Goal: Check status

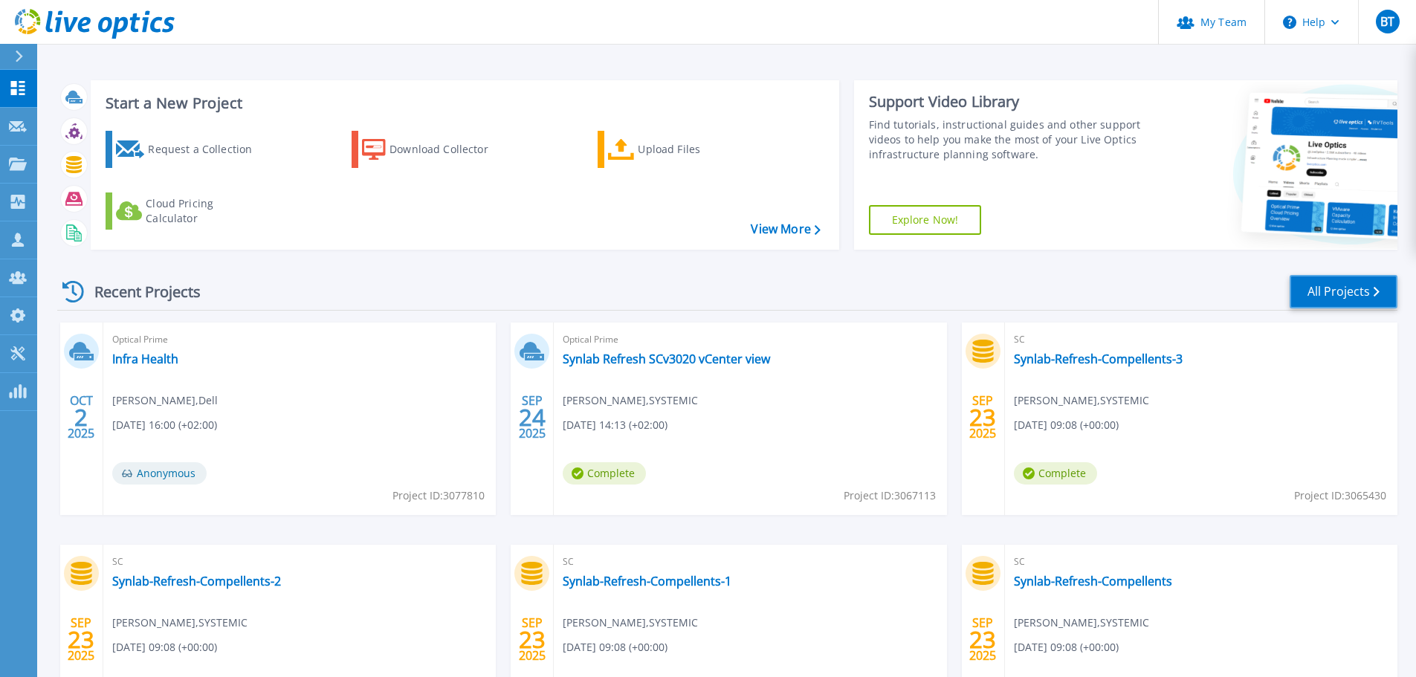
click at [1329, 292] on link "All Projects" at bounding box center [1343, 291] width 108 height 33
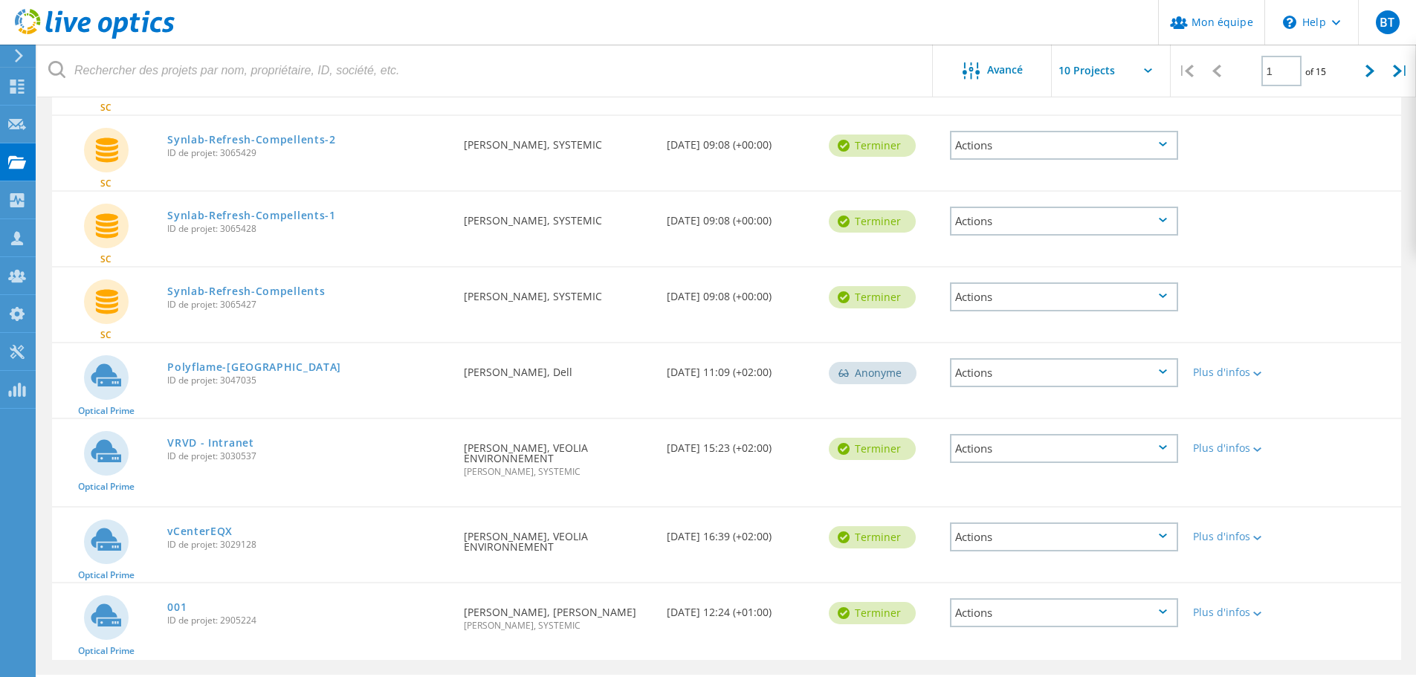
scroll to position [354, 0]
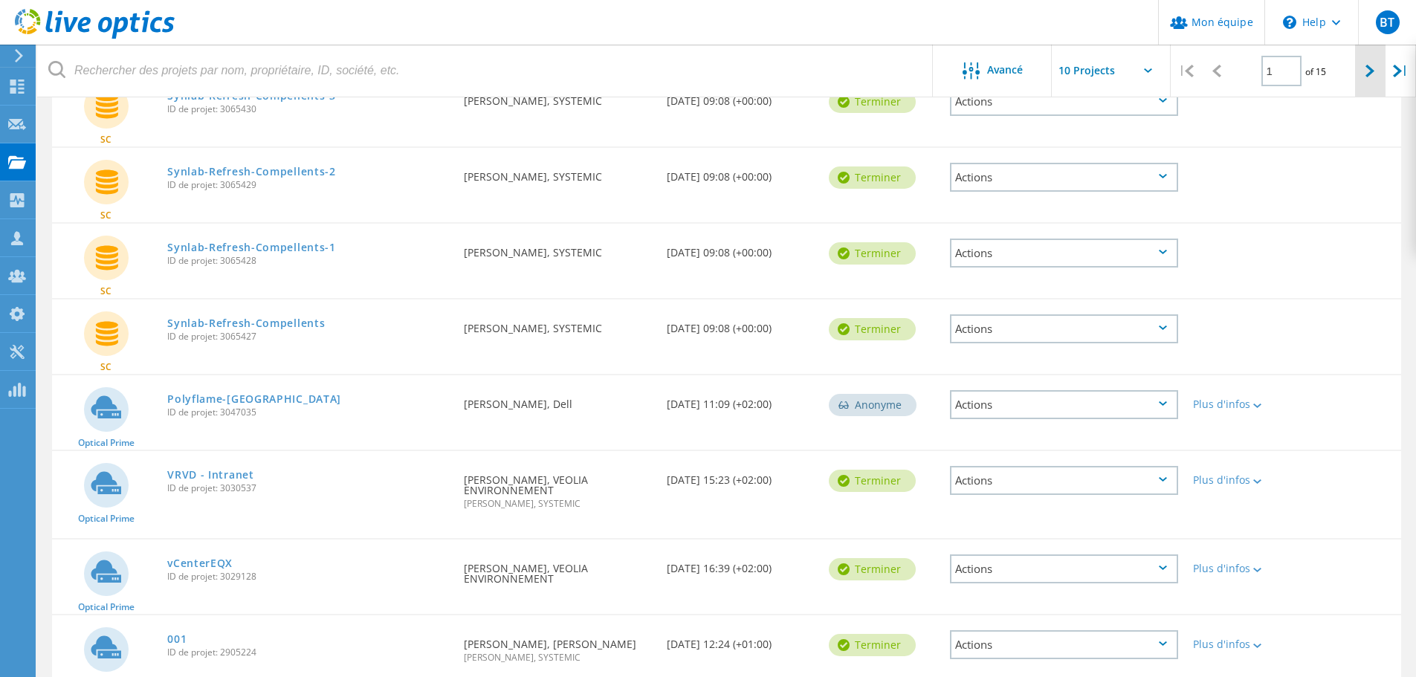
click at [1376, 70] on div at bounding box center [1370, 71] width 30 height 53
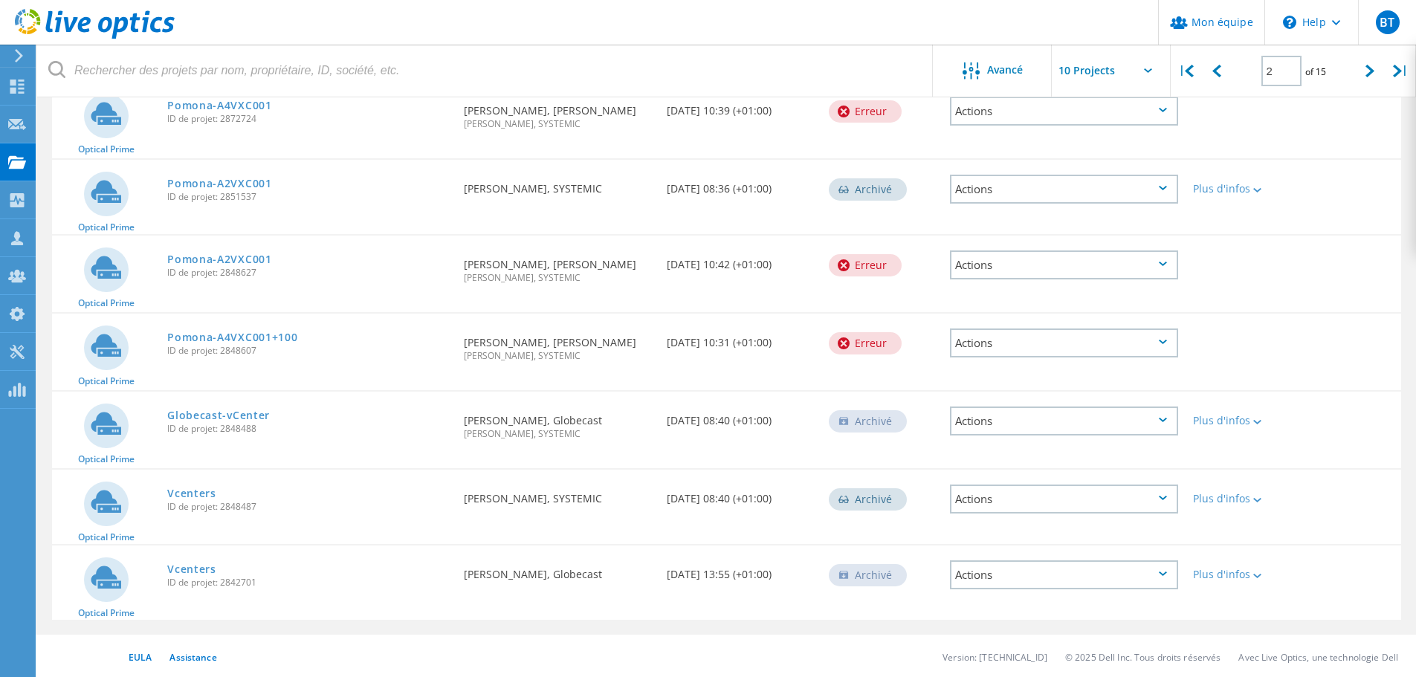
scroll to position [429, 0]
click at [1367, 70] on icon at bounding box center [1369, 71] width 9 height 13
type input "3"
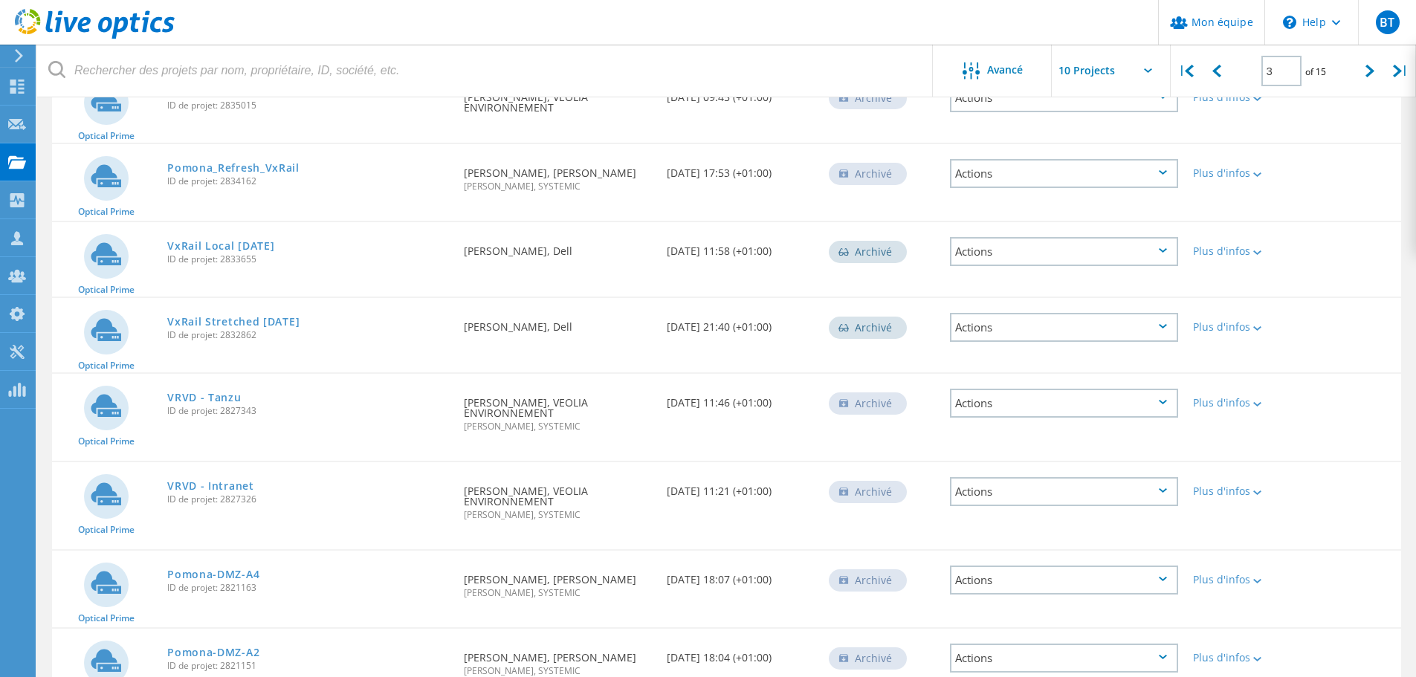
scroll to position [0, 0]
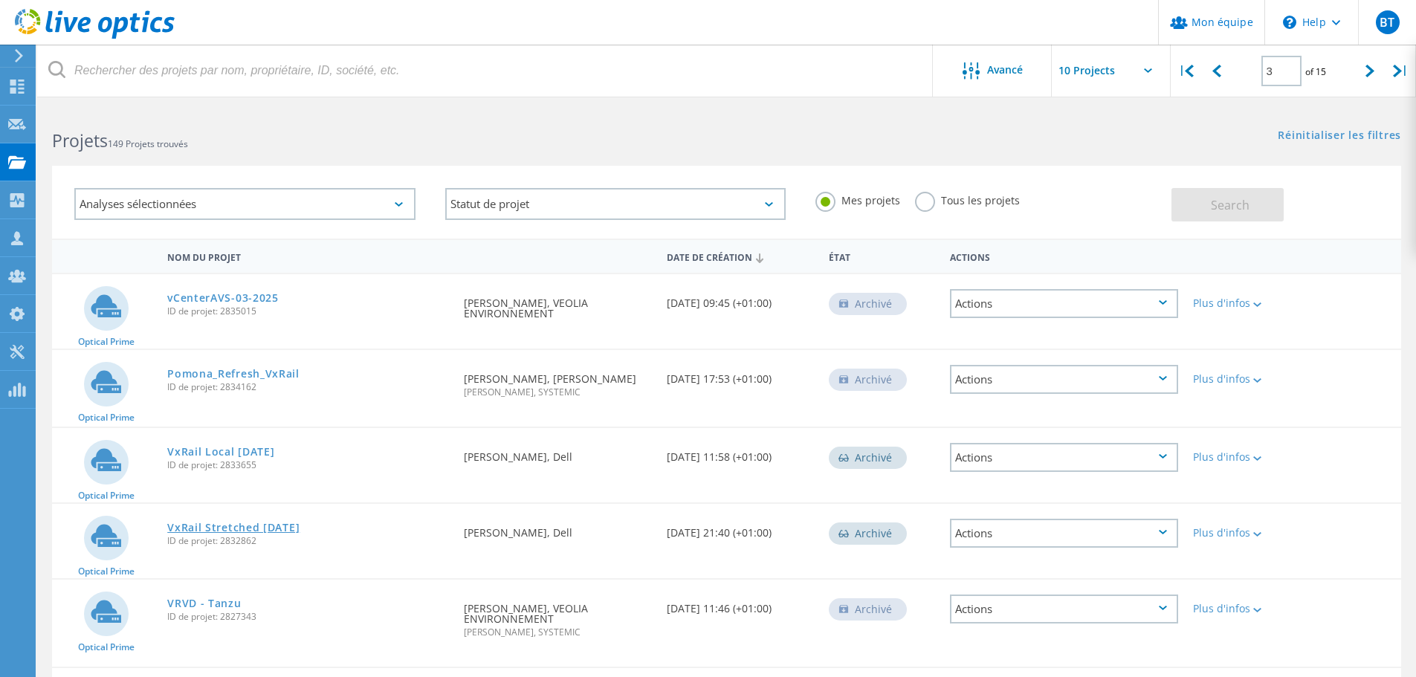
click at [229, 528] on link "VxRail Stretched feb 2025" at bounding box center [233, 527] width 132 height 10
click at [229, 453] on link "VxRail Local [DATE]" at bounding box center [220, 452] width 107 height 10
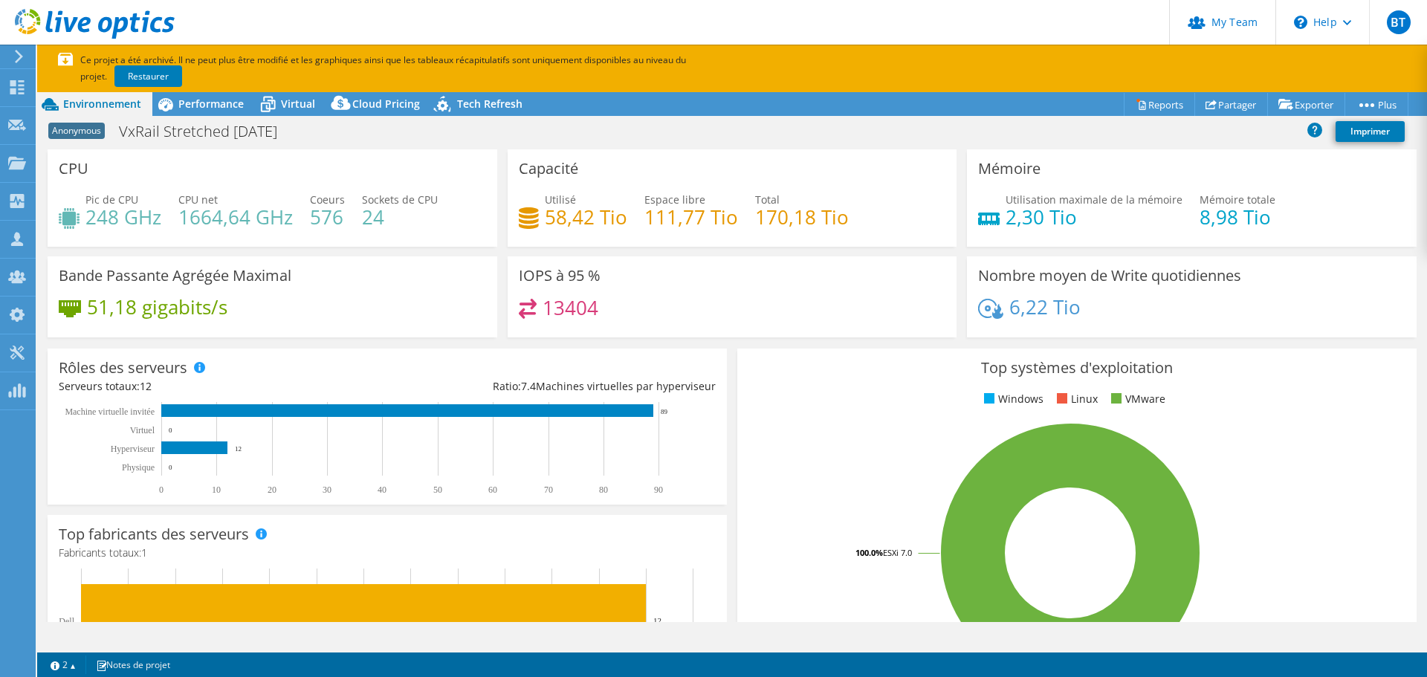
select select "EUFrankfurt"
select select "EUR"
click at [207, 102] on span "Performance" at bounding box center [210, 104] width 65 height 14
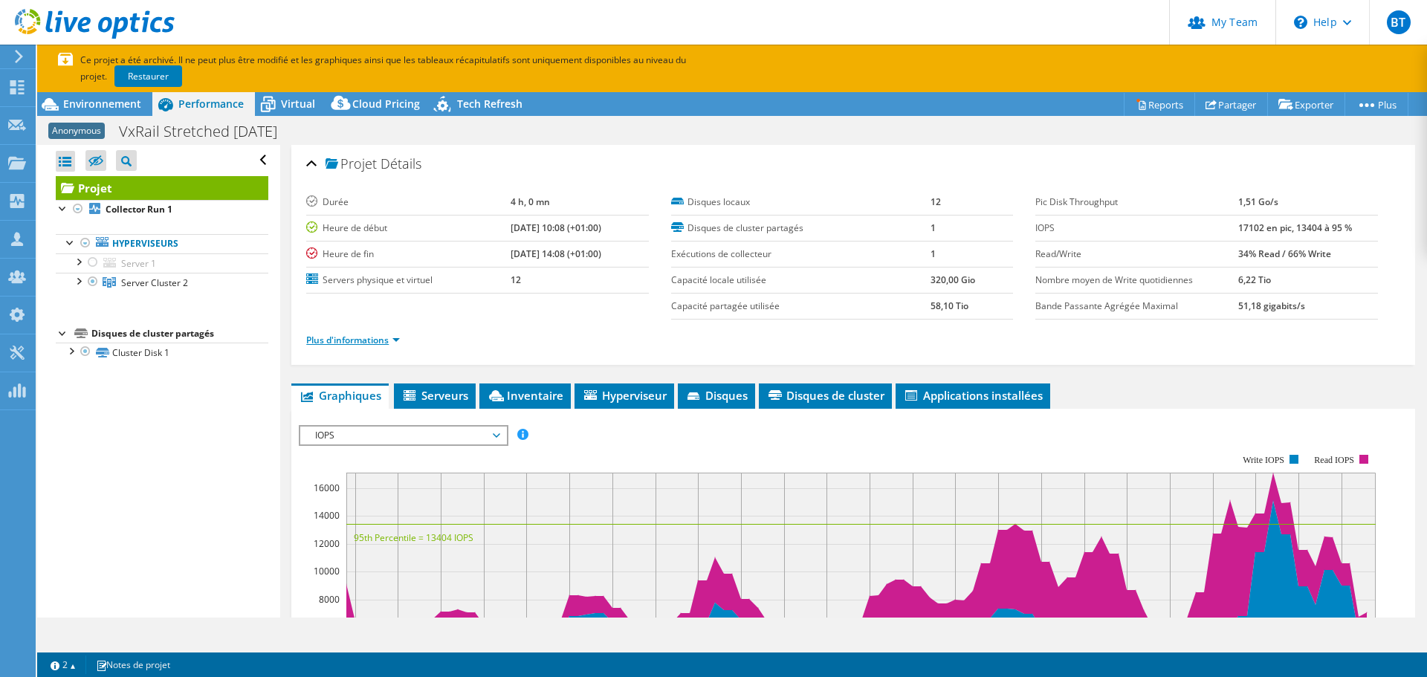
click at [371, 341] on link "Plus d'informations" at bounding box center [353, 340] width 94 height 13
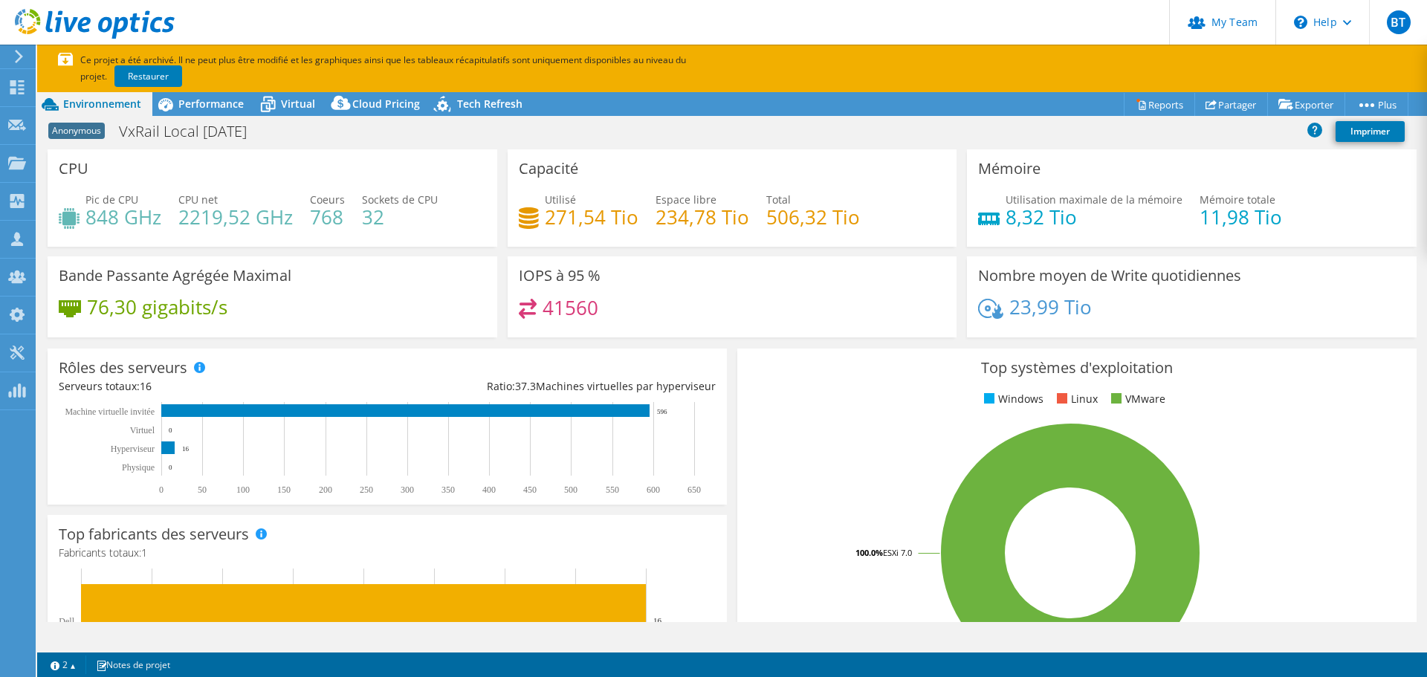
select select "EUFrankfurt"
select select "EUR"
click at [210, 100] on span "Performance" at bounding box center [210, 104] width 65 height 14
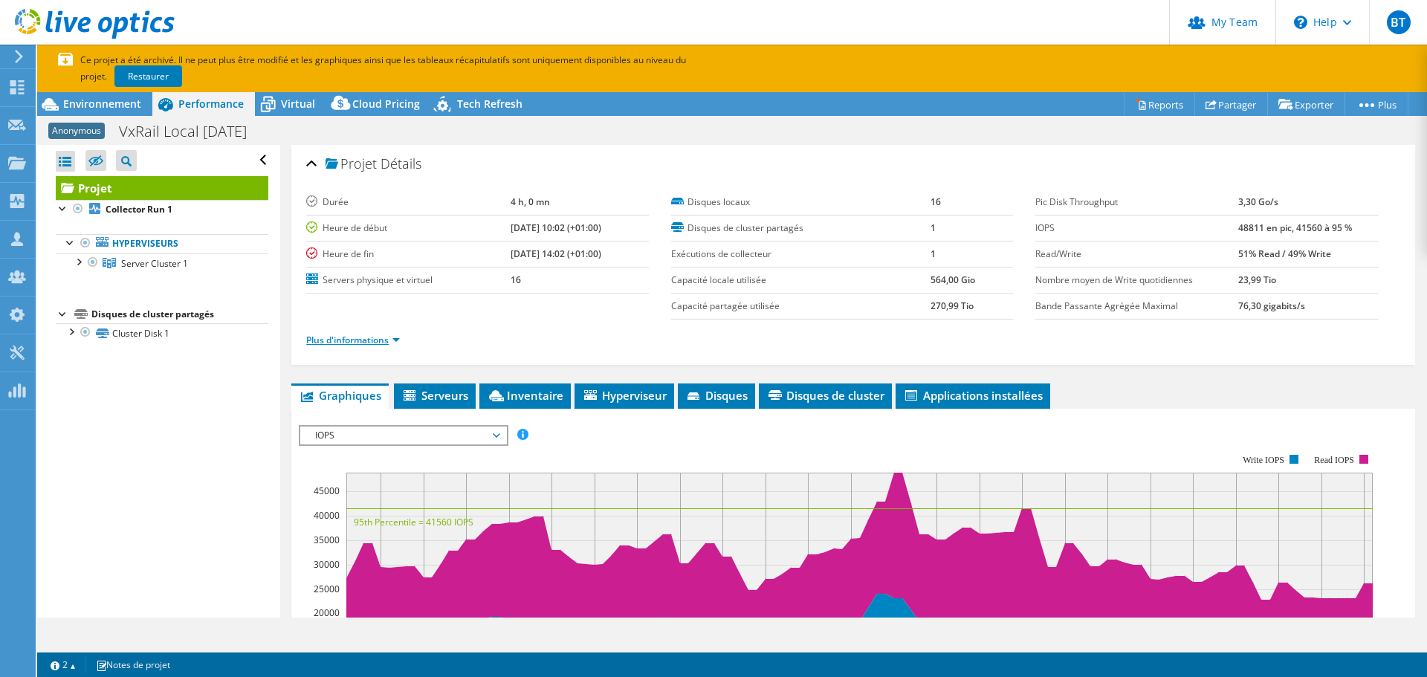
click at [369, 346] on link "Plus d'informations" at bounding box center [353, 340] width 94 height 13
